Goal: Check status

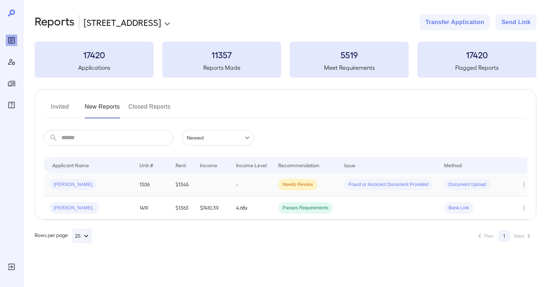
click at [149, 183] on td "1306" at bounding box center [152, 184] width 36 height 23
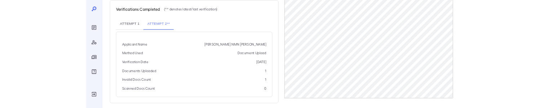
scroll to position [242, 0]
